Goal: Information Seeking & Learning: Understand process/instructions

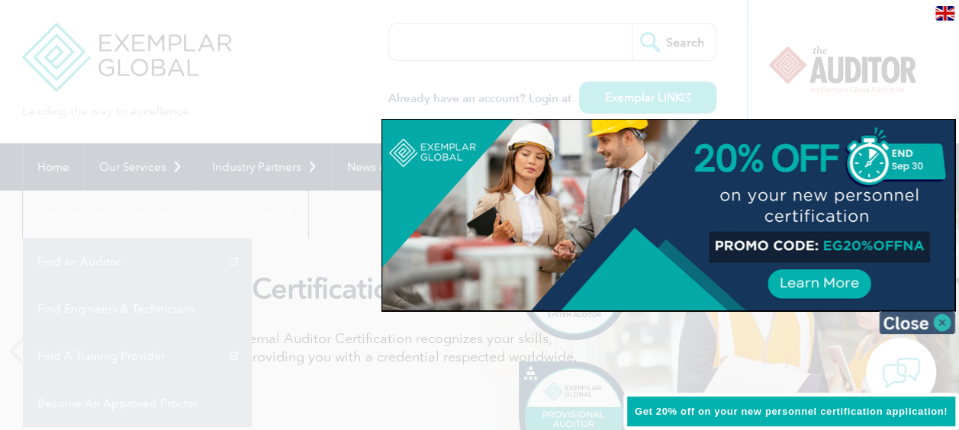
click at [932, 324] on img at bounding box center [917, 322] width 76 height 23
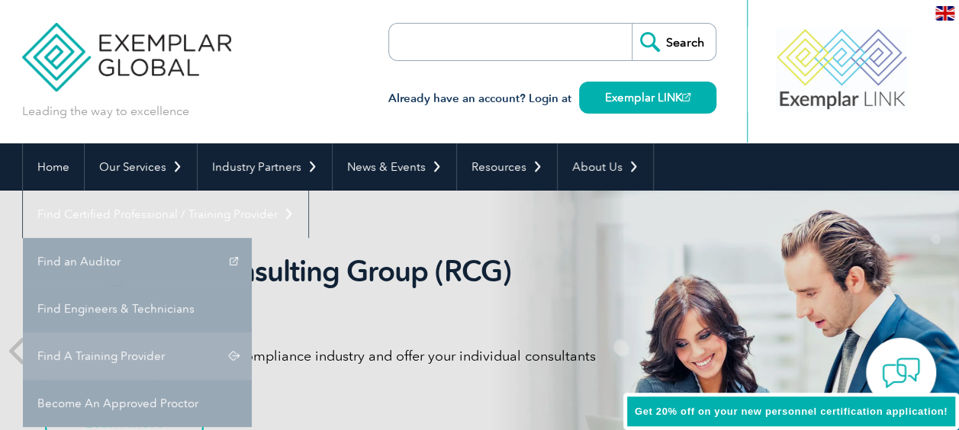
click at [252, 333] on link "Find A Training Provider" at bounding box center [137, 356] width 229 height 47
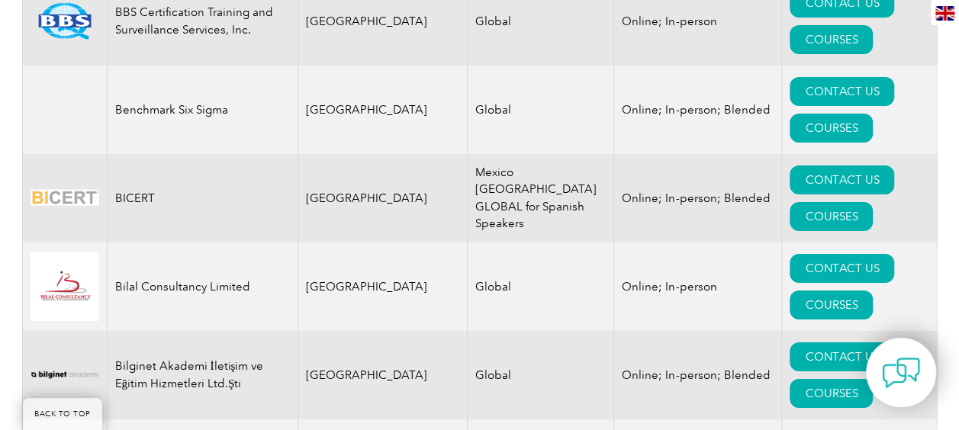
scroll to position [2874, 0]
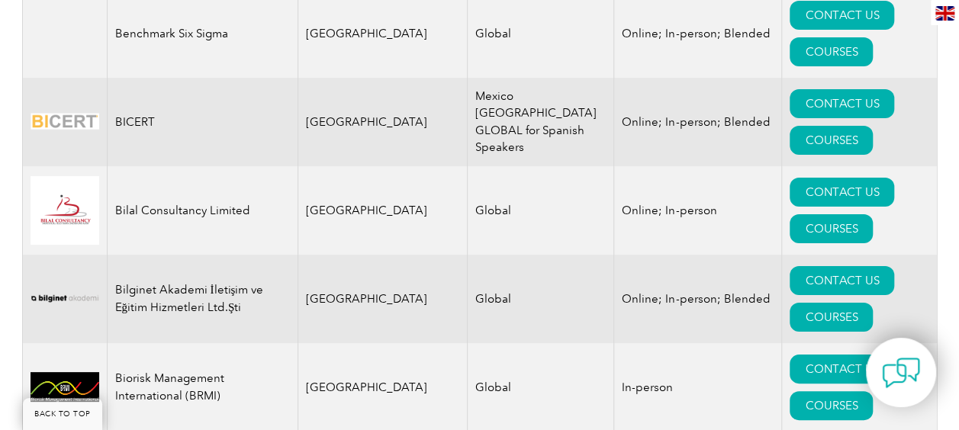
drag, startPoint x: 117, startPoint y: 239, endPoint x: 615, endPoint y: 262, distance: 499.3
drag, startPoint x: 615, startPoint y: 262, endPoint x: 498, endPoint y: 261, distance: 117.5
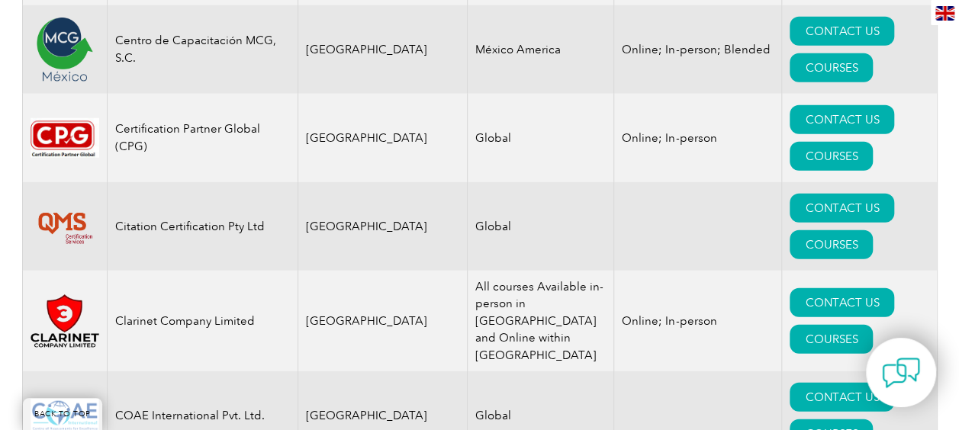
scroll to position [4933, 0]
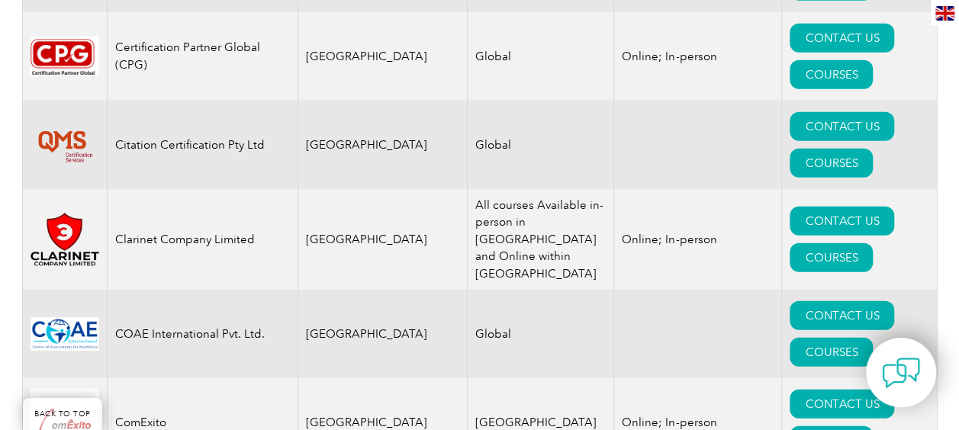
drag, startPoint x: 117, startPoint y: 171, endPoint x: 704, endPoint y: 172, distance: 587.2
drag, startPoint x: 704, startPoint y: 172, endPoint x: 655, endPoint y: 188, distance: 51.4
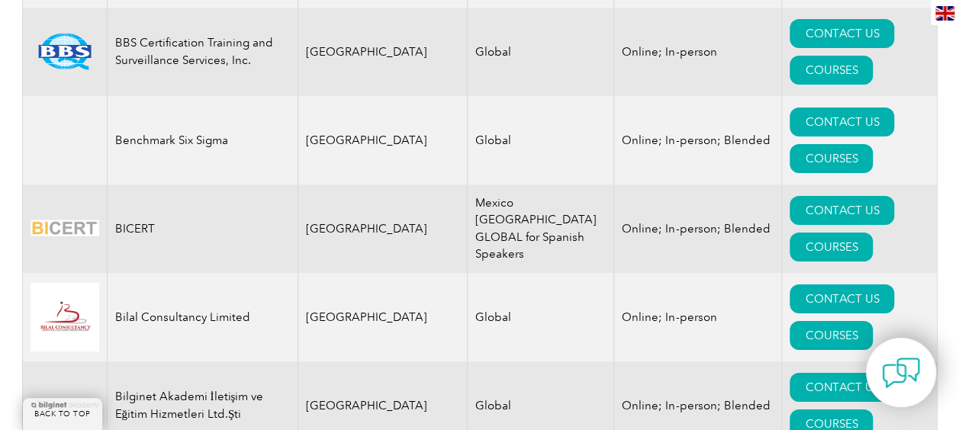
scroll to position [2874, 0]
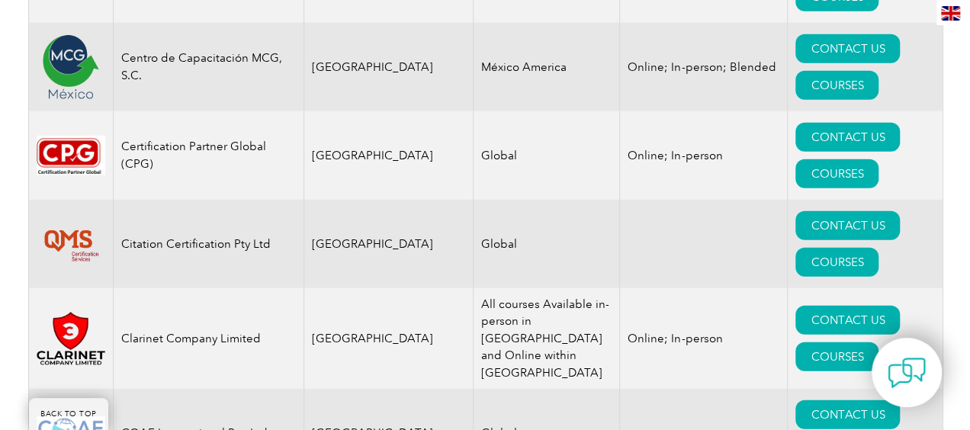
scroll to position [4857, 0]
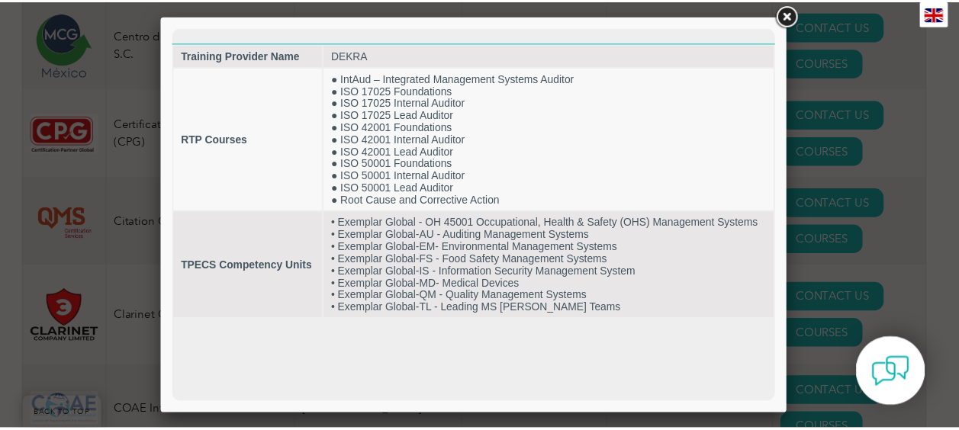
scroll to position [0, 0]
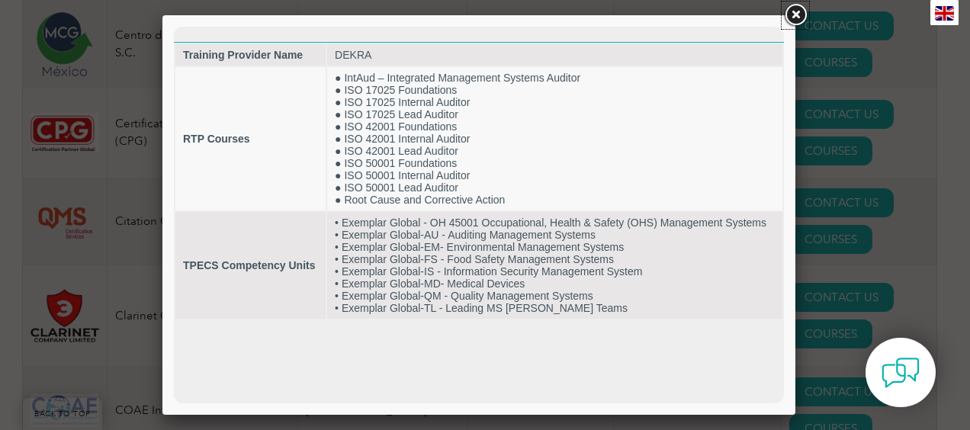
click at [805, 15] on link at bounding box center [795, 15] width 27 height 27
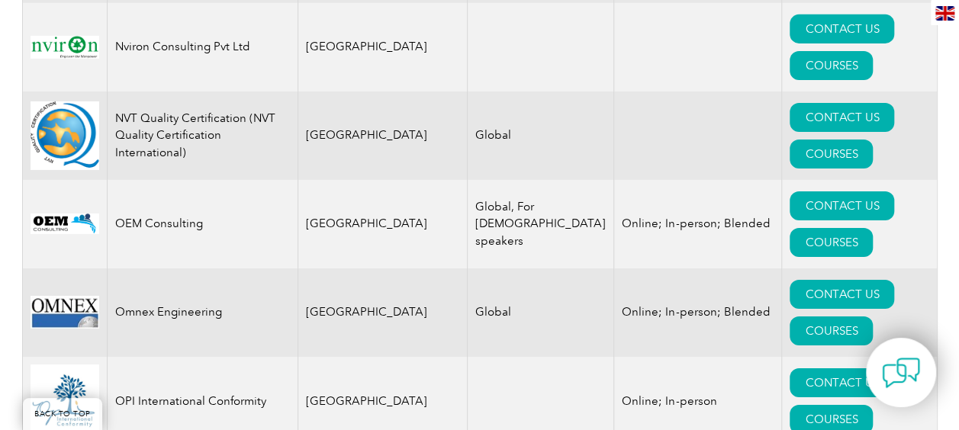
scroll to position [16907, 0]
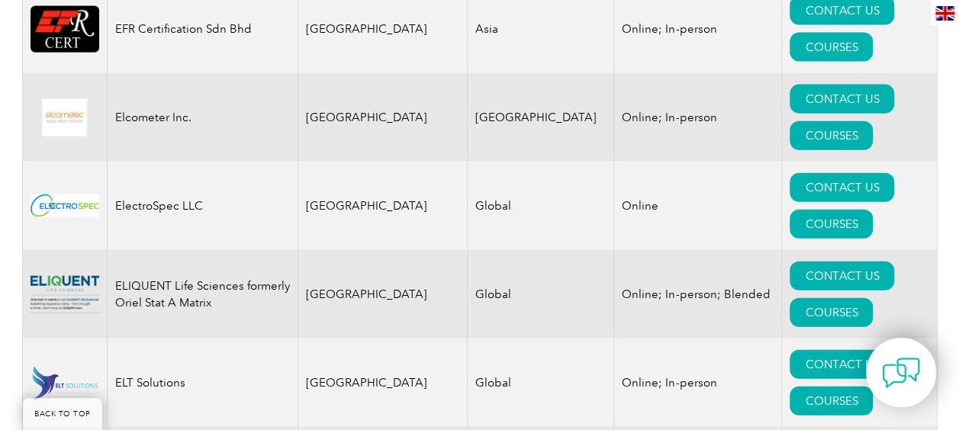
scroll to position [0, 0]
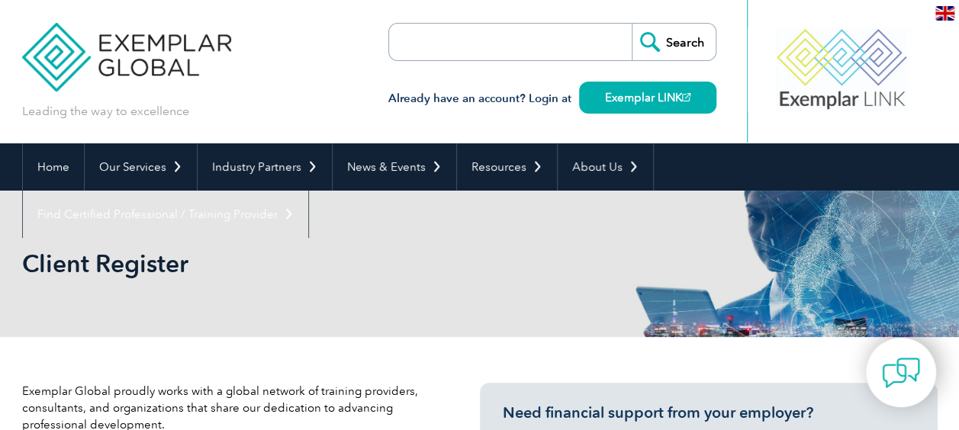
click at [946, 15] on img at bounding box center [944, 13] width 19 height 14
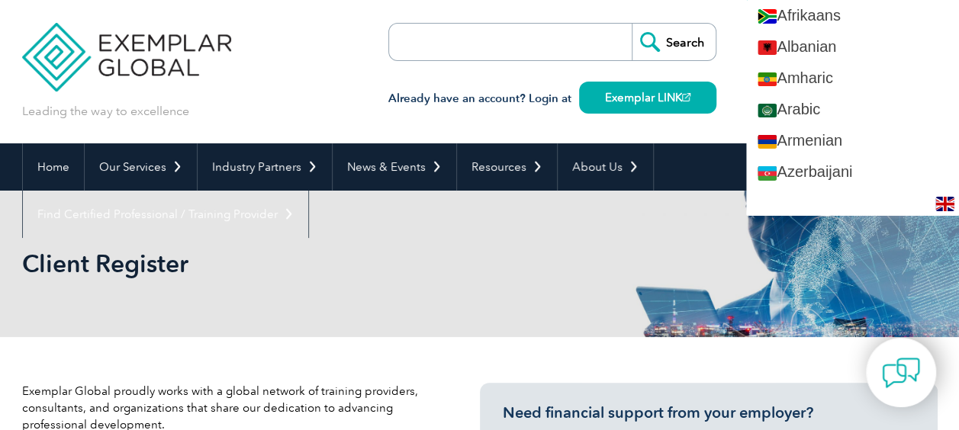
click at [355, 109] on div "Leading the way to excellence Search" at bounding box center [479, 71] width 915 height 143
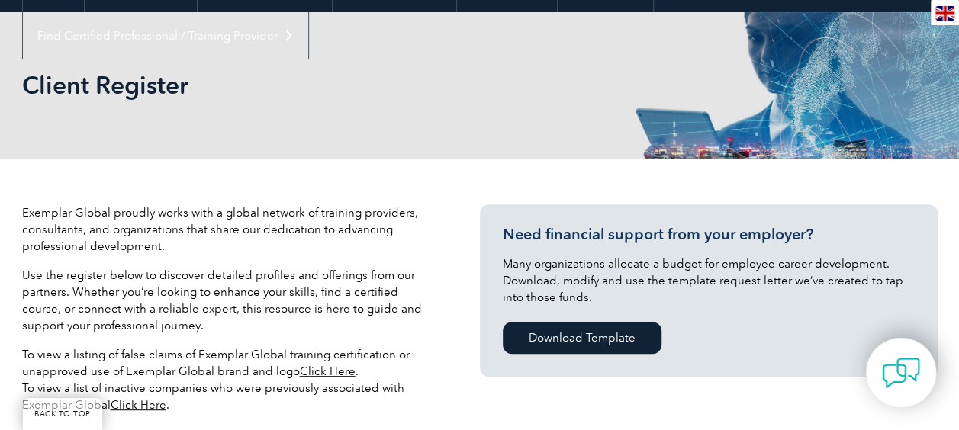
scroll to position [381, 0]
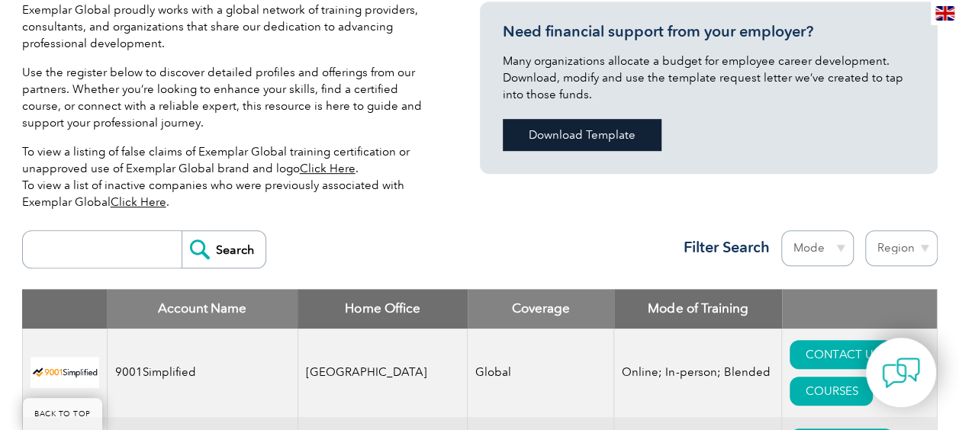
click at [591, 129] on link "Download Template" at bounding box center [582, 135] width 159 height 32
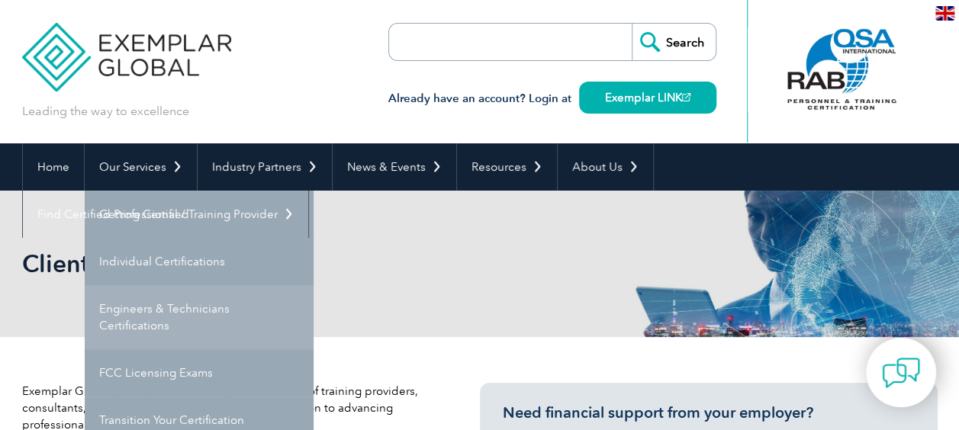
click at [194, 313] on link "Engineers & Technicians Certifications" at bounding box center [199, 317] width 229 height 64
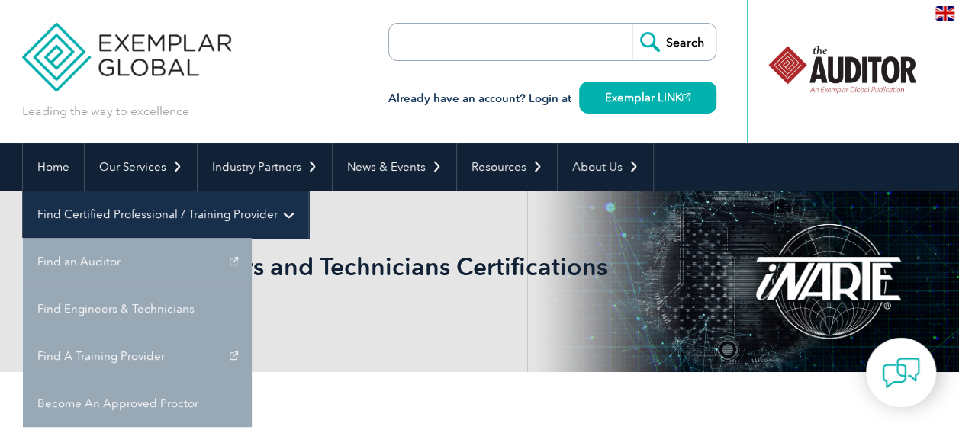
click at [308, 191] on link "Find Certified Professional / Training Provider" at bounding box center [165, 214] width 285 height 47
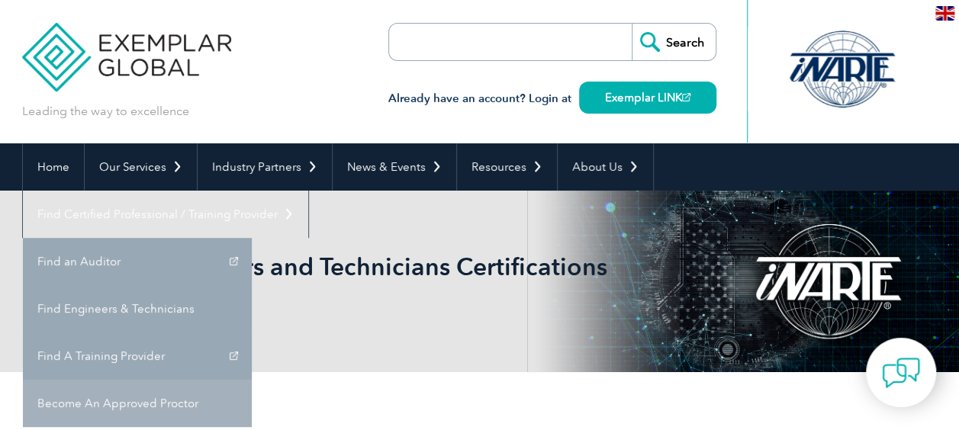
click at [252, 380] on link "Become An Approved Proctor" at bounding box center [137, 403] width 229 height 47
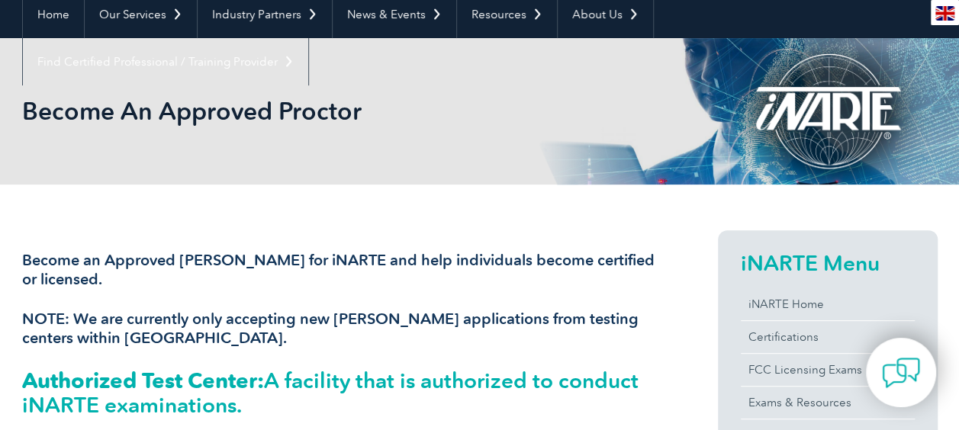
scroll to position [136, 0]
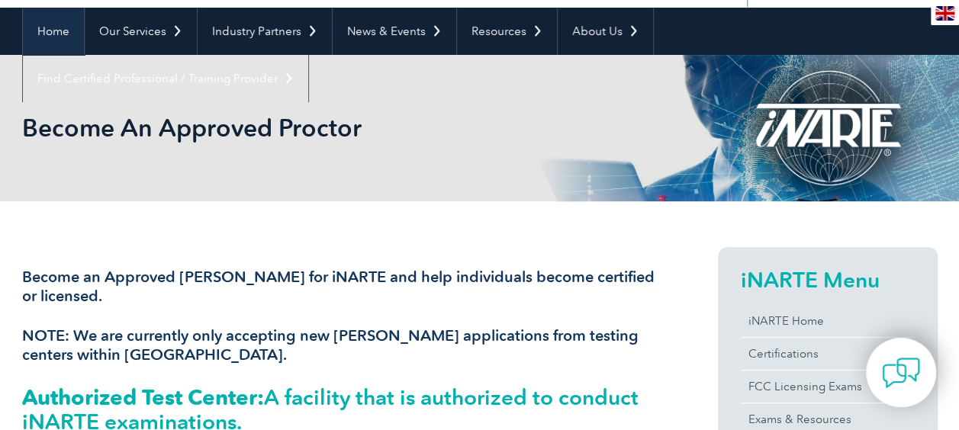
click at [73, 33] on link "Home" at bounding box center [53, 31] width 61 height 47
